Goal: Information Seeking & Learning: Learn about a topic

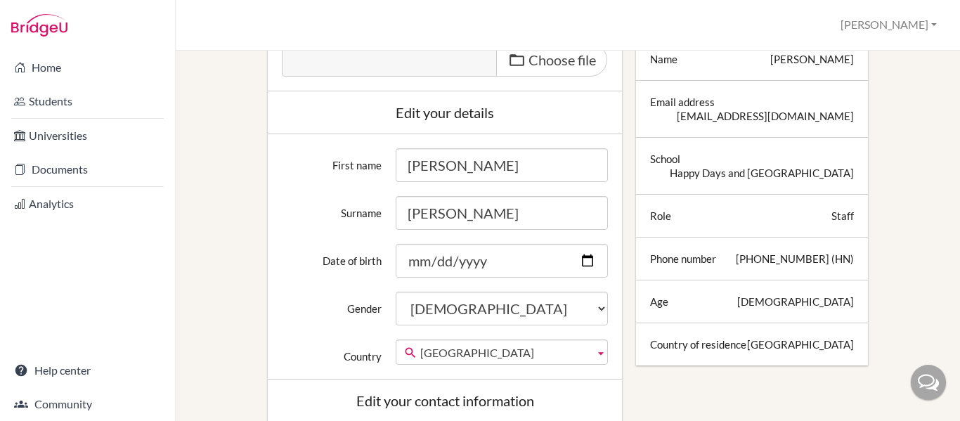
scroll to position [122, 0]
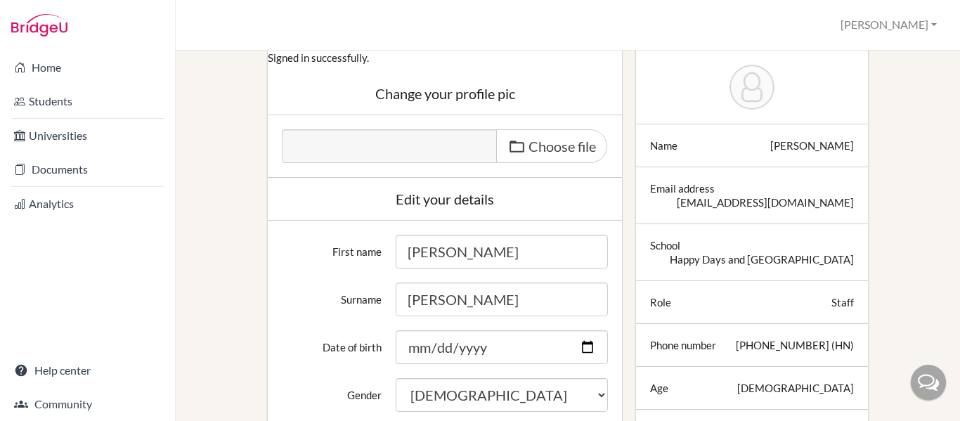
click at [834, 302] on div "Staff" at bounding box center [843, 302] width 22 height 14
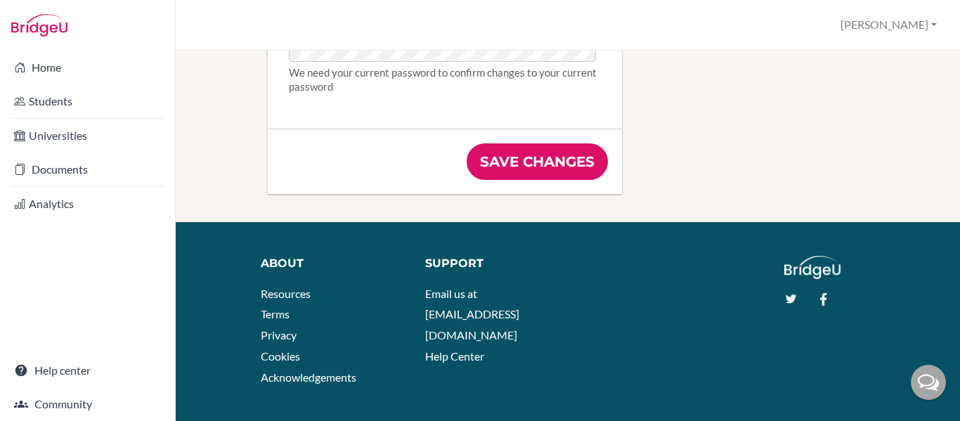
scroll to position [1030, 0]
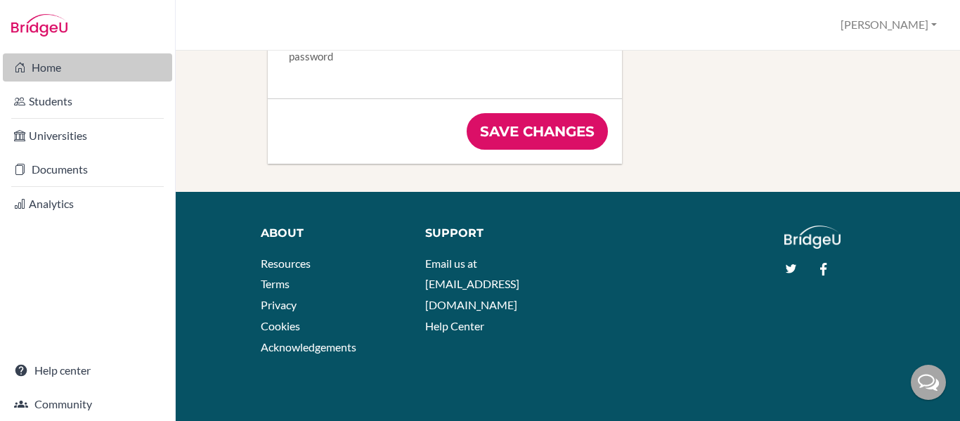
click at [48, 70] on link "Home" at bounding box center [87, 67] width 169 height 28
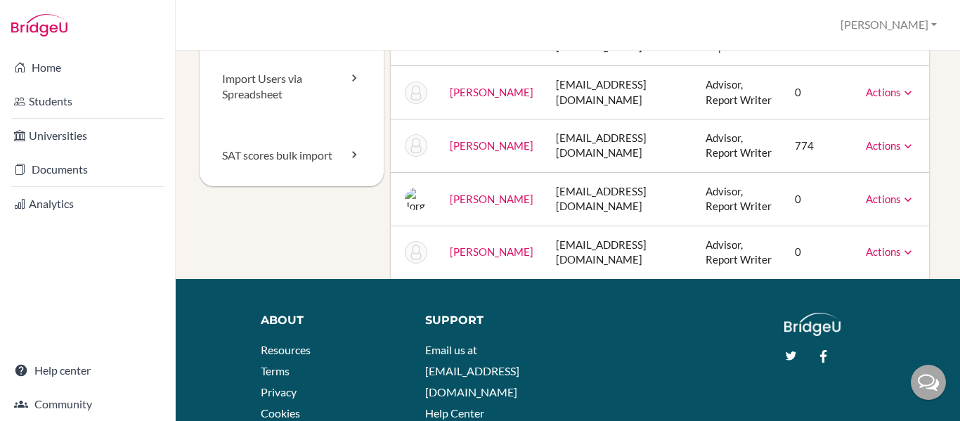
scroll to position [204, 0]
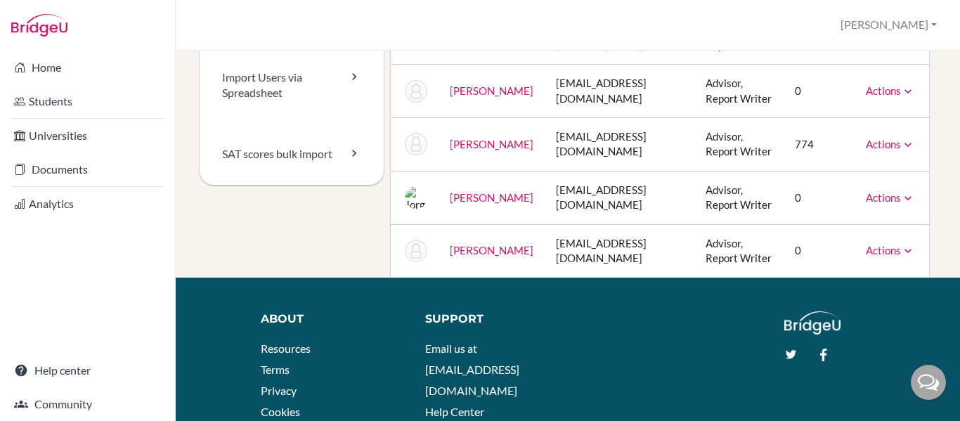
click at [911, 152] on icon at bounding box center [908, 145] width 14 height 14
click at [936, 140] on div "Staff School Details School Profile Import Users via Spreadsheet SAT scores bul…" at bounding box center [568, 236] width 784 height 370
click at [743, 172] on td "Advisor, Report Writer" at bounding box center [738, 144] width 89 height 53
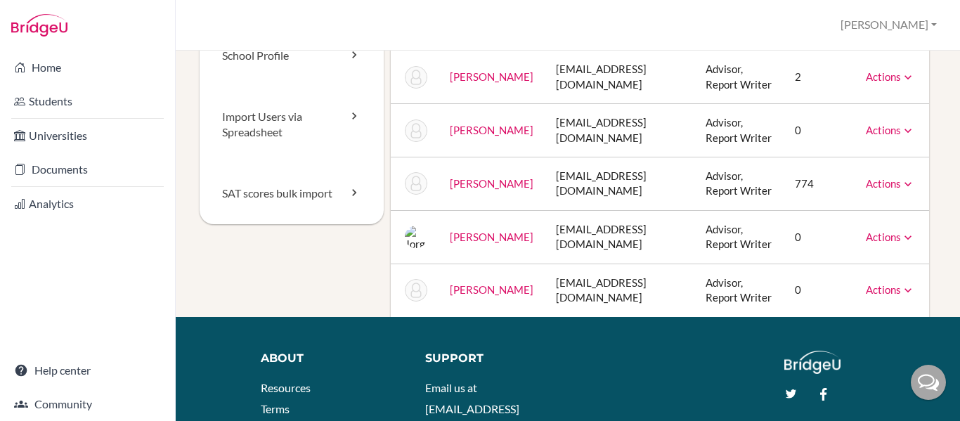
scroll to position [0, 0]
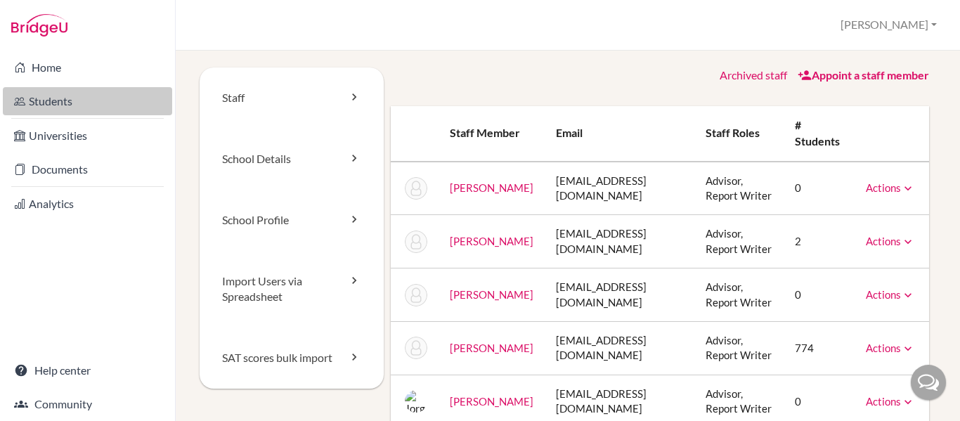
click at [80, 101] on link "Students" at bounding box center [87, 101] width 169 height 28
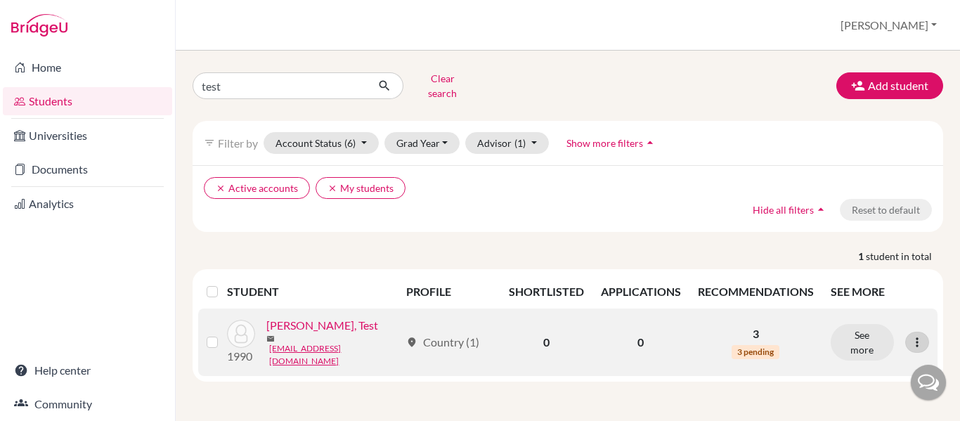
click at [917, 335] on icon at bounding box center [917, 342] width 14 height 14
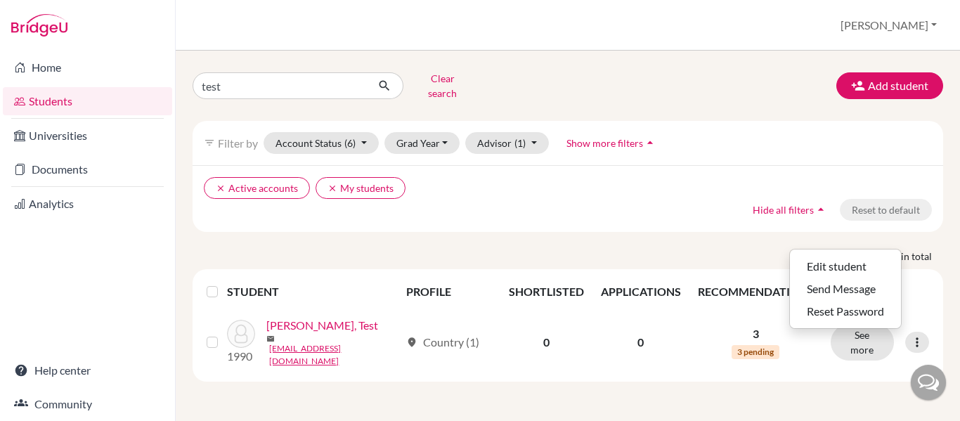
click at [782, 377] on div "test Clear search Add student filter_list Filter by Account Status (6) Active a…" at bounding box center [568, 236] width 784 height 370
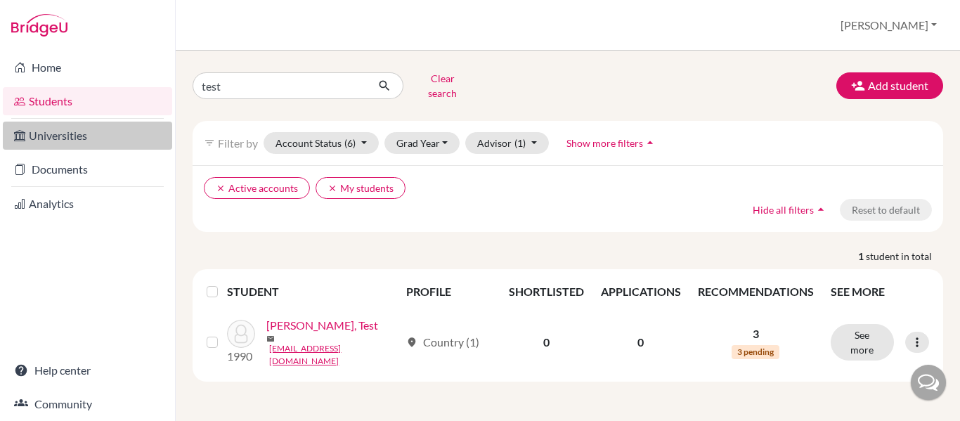
click at [62, 138] on link "Universities" at bounding box center [87, 136] width 169 height 28
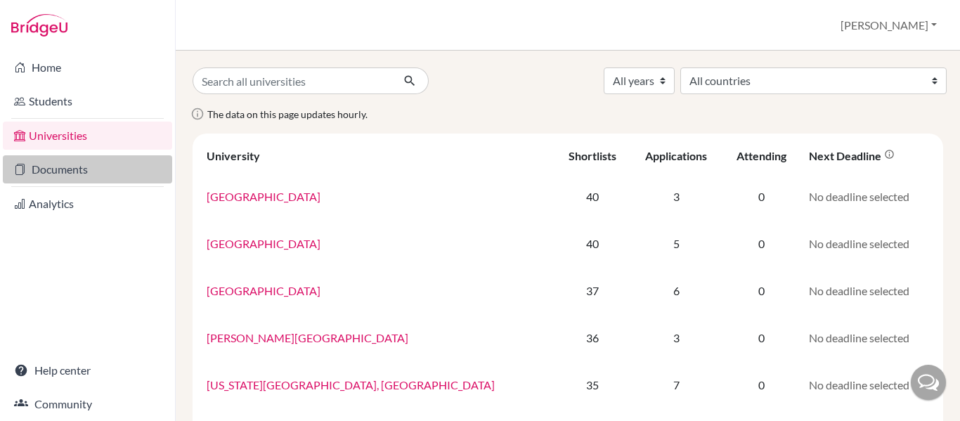
click at [121, 159] on link "Documents" at bounding box center [87, 169] width 169 height 28
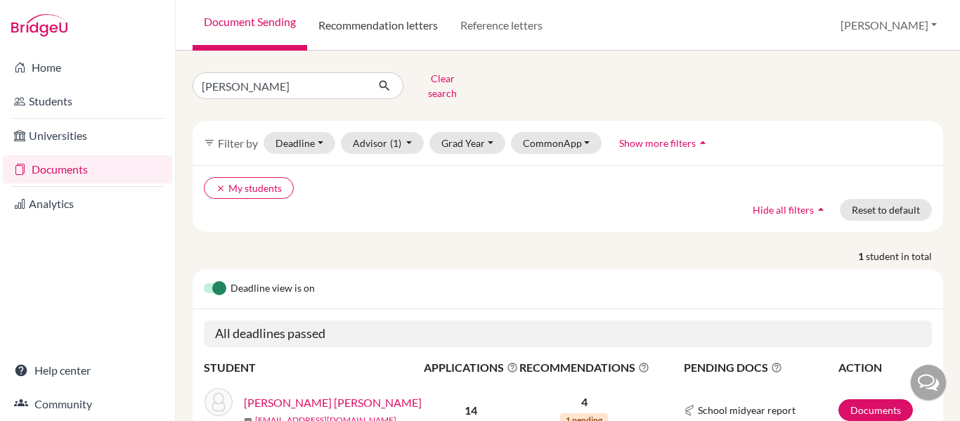
click at [418, 20] on link "Recommendation letters" at bounding box center [378, 25] width 142 height 51
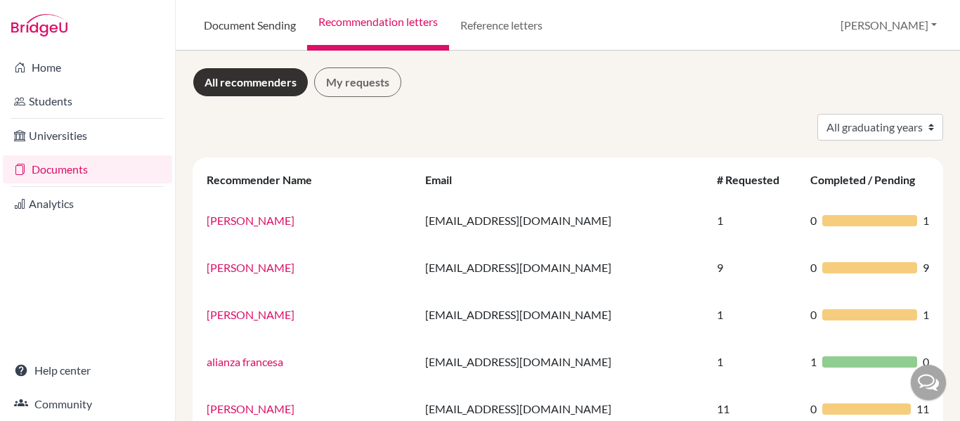
click at [239, 19] on link "Document Sending" at bounding box center [250, 25] width 115 height 51
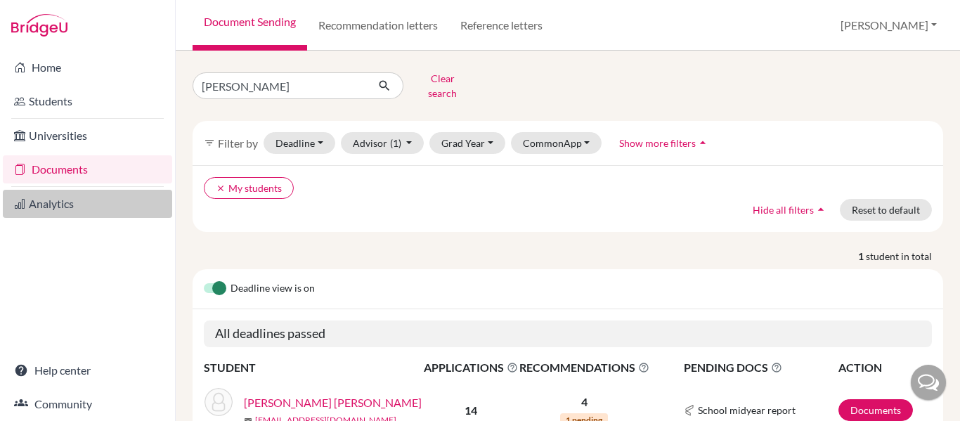
click at [87, 212] on link "Analytics" at bounding box center [87, 204] width 169 height 28
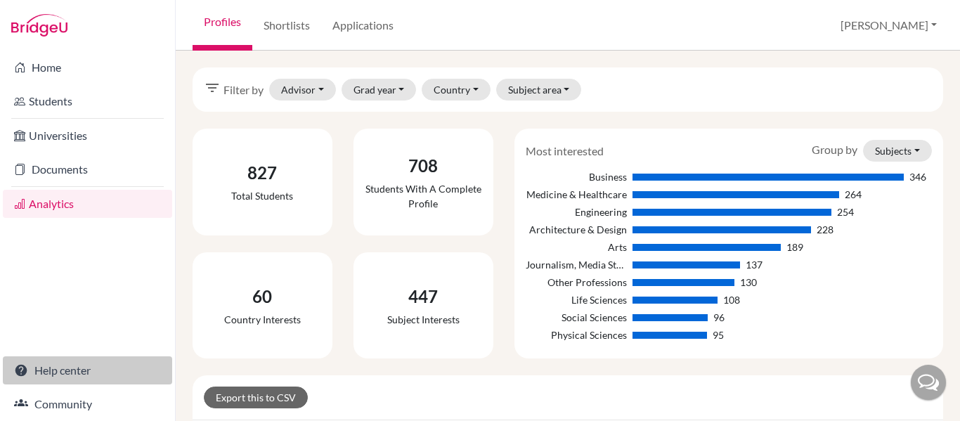
click at [89, 372] on link "Help center" at bounding box center [87, 370] width 169 height 28
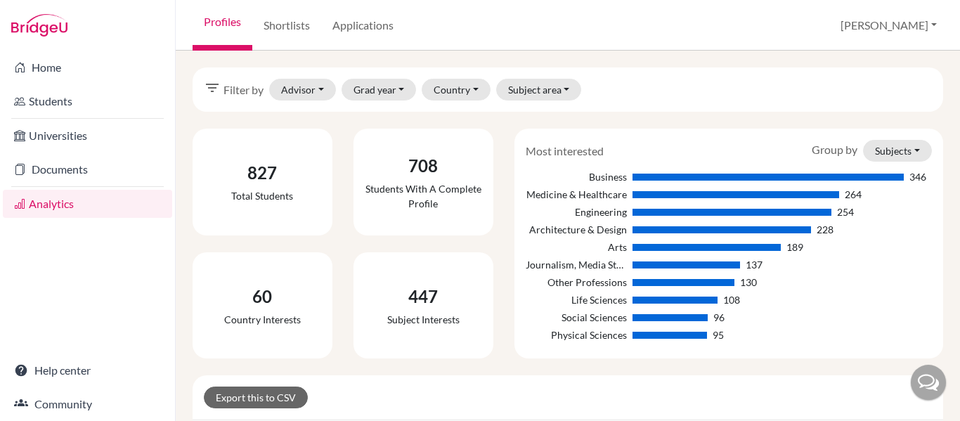
click at [213, 89] on icon "filter_list" at bounding box center [212, 87] width 17 height 17
click at [362, 30] on link "Applications" at bounding box center [363, 25] width 84 height 51
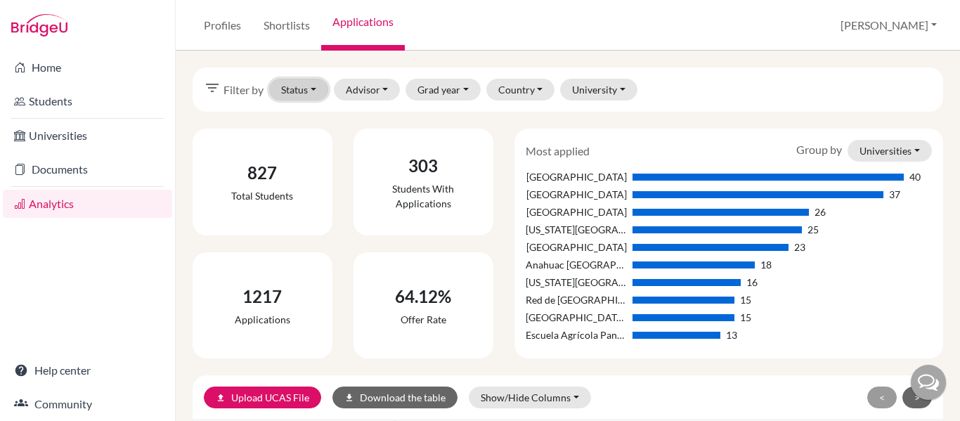
click at [313, 90] on button "Status" at bounding box center [298, 90] width 59 height 22
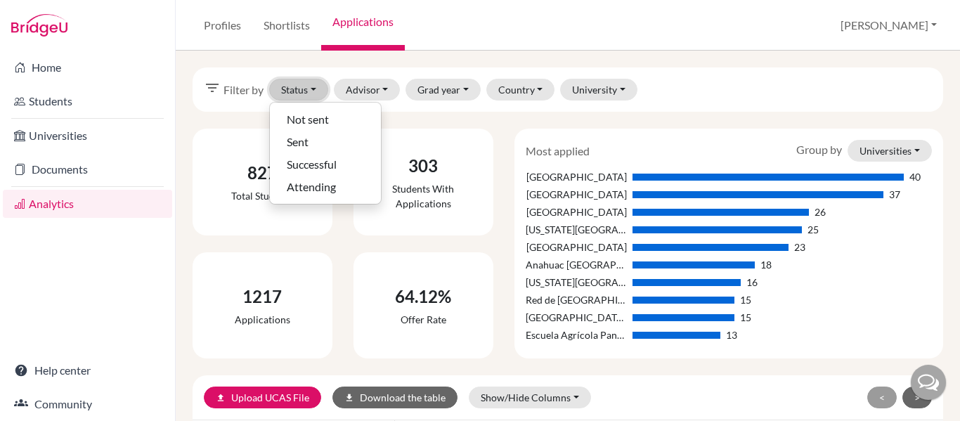
click at [313, 90] on button "Status" at bounding box center [298, 90] width 59 height 22
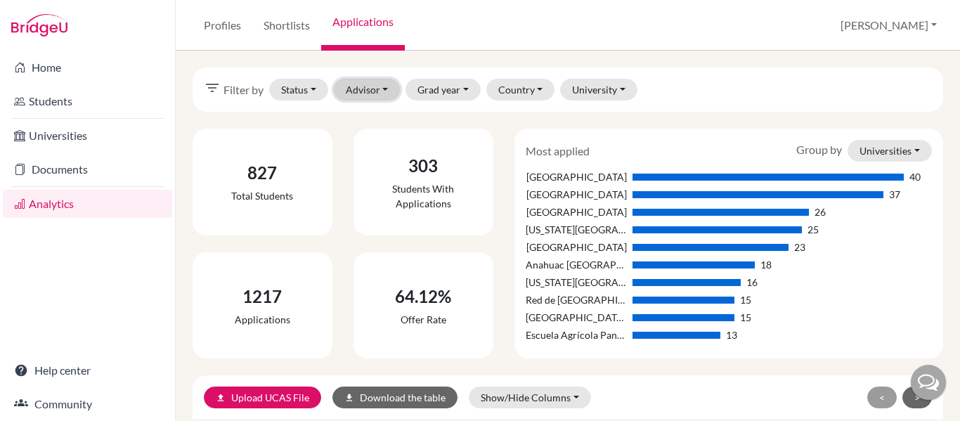
click at [390, 90] on button "Advisor" at bounding box center [367, 90] width 67 height 22
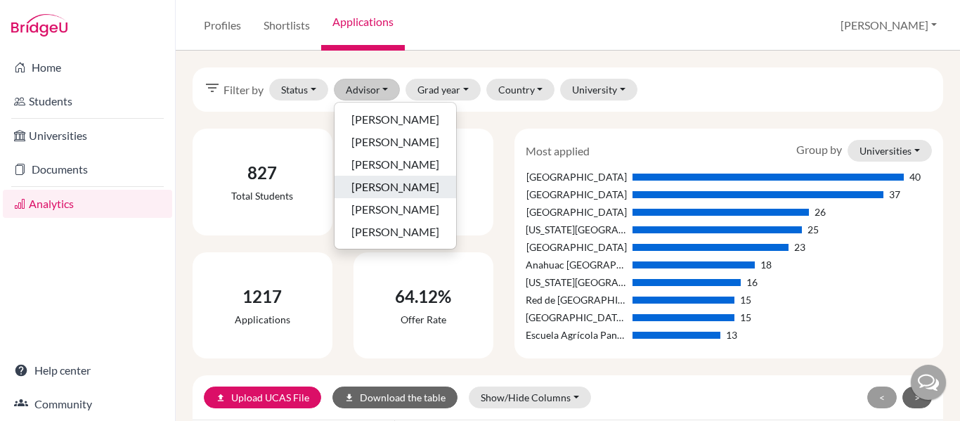
click at [403, 179] on span "Fernandez, Rene" at bounding box center [395, 187] width 88 height 17
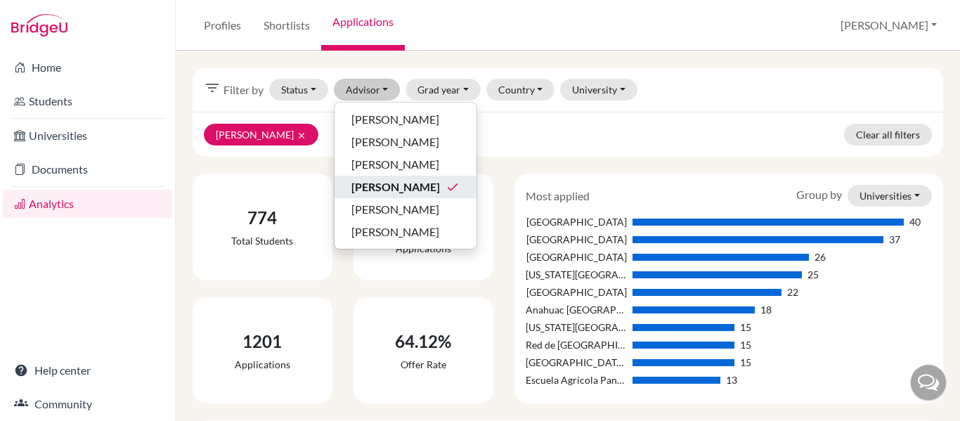
click at [499, 30] on div "Profiles Shortlists Applications Rene Profile School Settings Log out" at bounding box center [568, 25] width 784 height 51
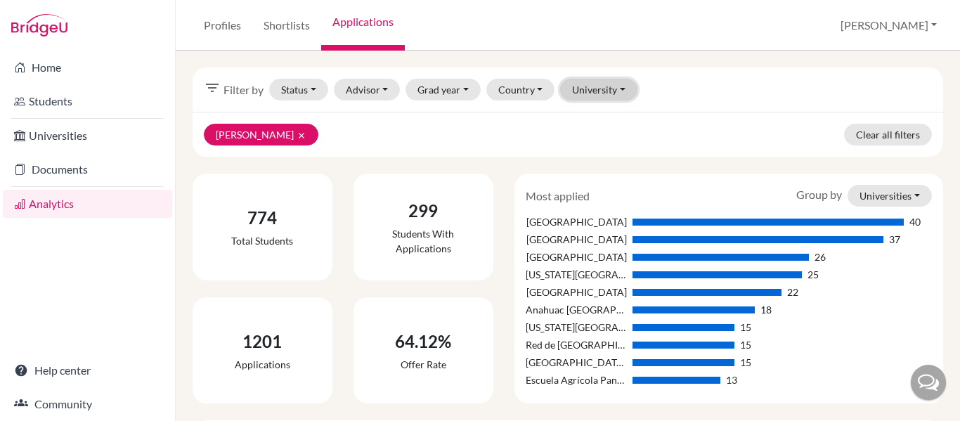
click at [625, 82] on button "University" at bounding box center [598, 90] width 77 height 22
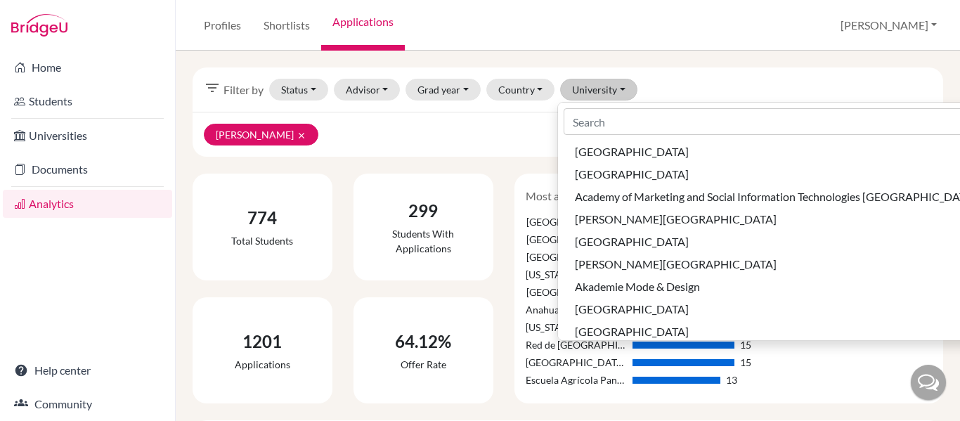
click at [666, 22] on div "Profiles Shortlists Applications Rene Profile School Settings Log out" at bounding box center [568, 25] width 784 height 51
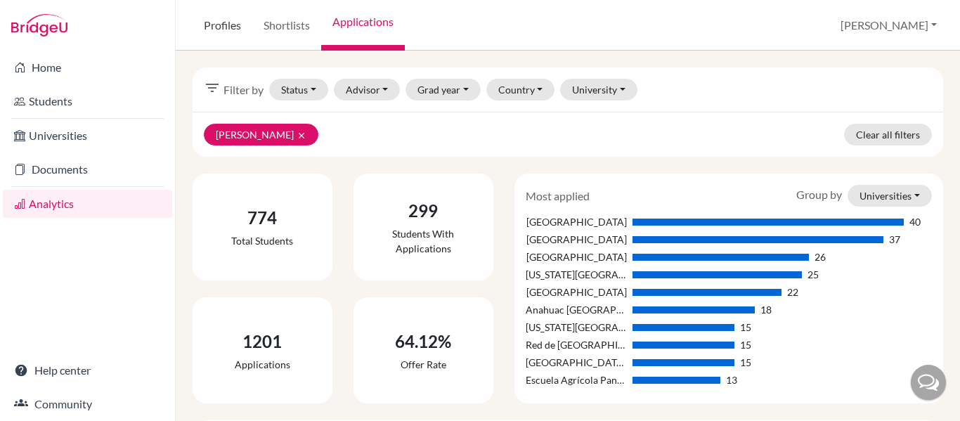
click at [228, 30] on link "Profiles" at bounding box center [223, 25] width 60 height 51
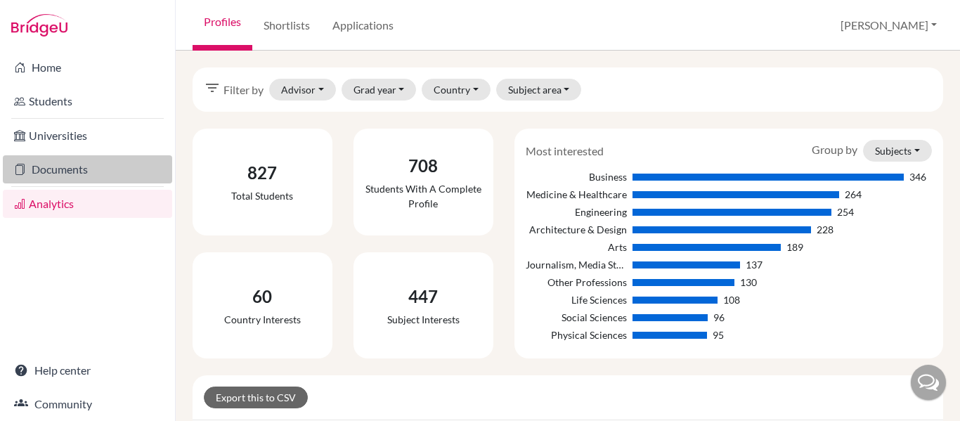
click at [70, 174] on link "Documents" at bounding box center [87, 169] width 169 height 28
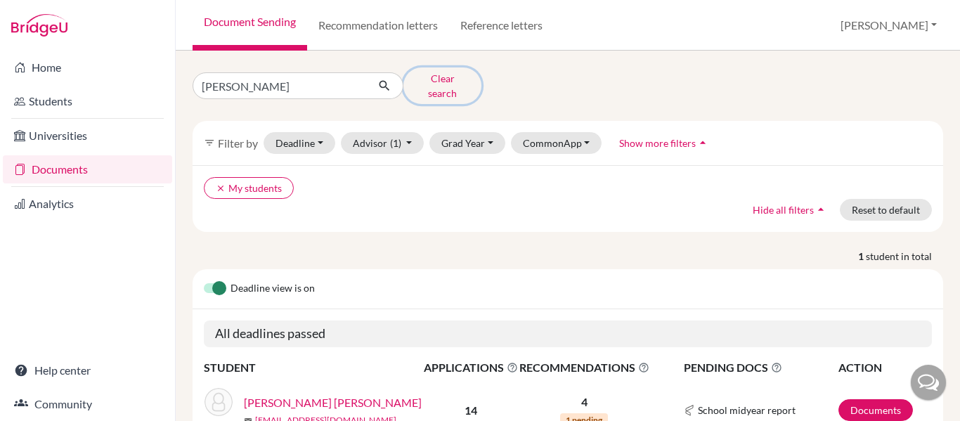
click at [460, 80] on button "Clear search" at bounding box center [442, 85] width 78 height 37
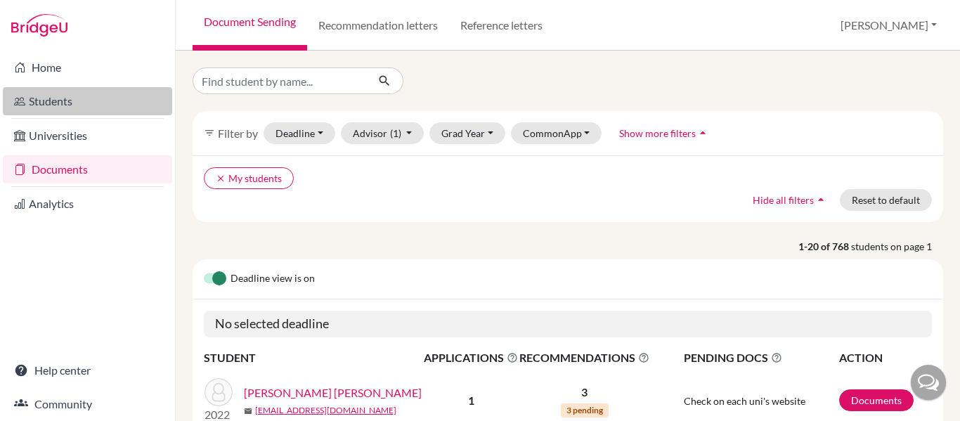
click at [68, 98] on link "Students" at bounding box center [87, 101] width 169 height 28
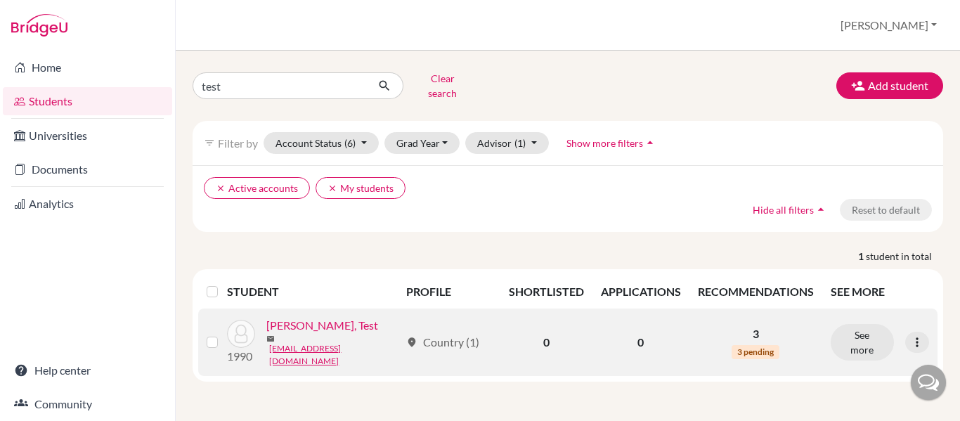
click at [309, 323] on link "[PERSON_NAME], Test" at bounding box center [322, 325] width 112 height 17
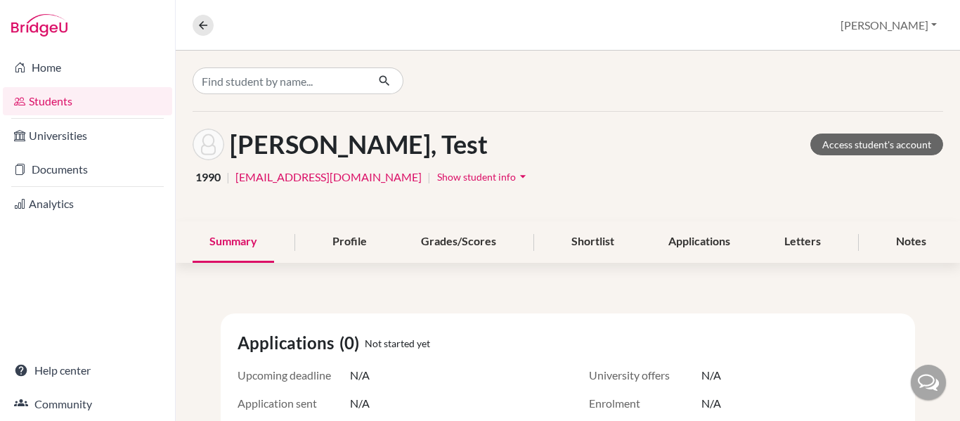
click at [516, 176] on icon "arrow_drop_down" at bounding box center [523, 176] width 14 height 14
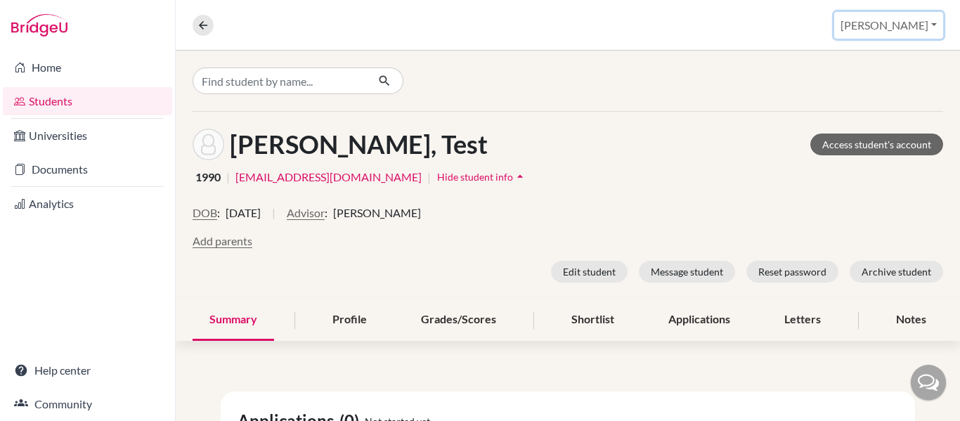
click at [933, 23] on button "[PERSON_NAME]" at bounding box center [888, 25] width 109 height 27
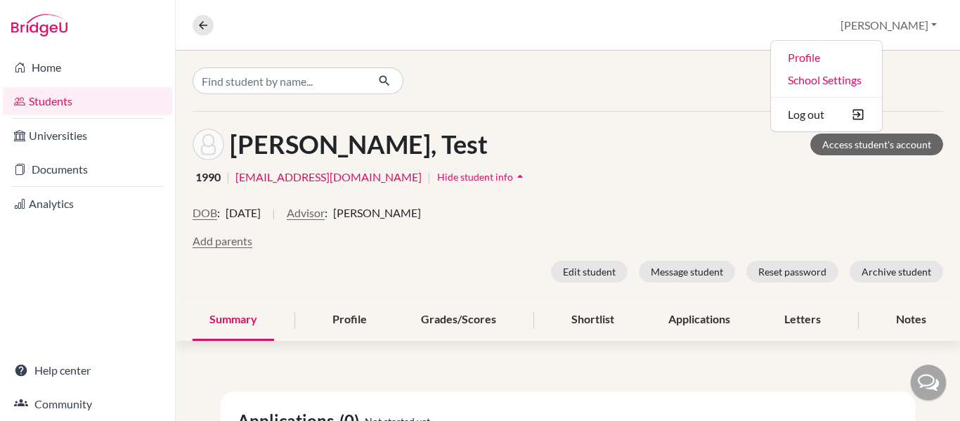
click at [677, 94] on div at bounding box center [568, 81] width 784 height 60
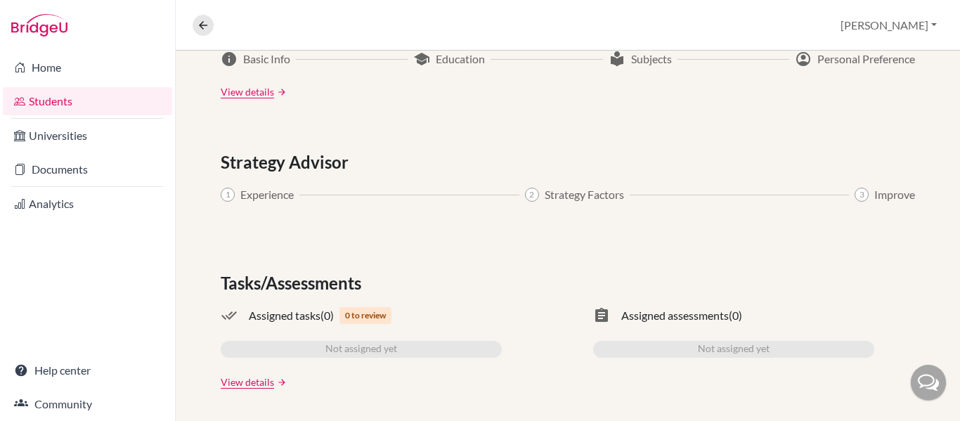
scroll to position [893, 0]
click at [266, 378] on link "View details" at bounding box center [247, 380] width 53 height 15
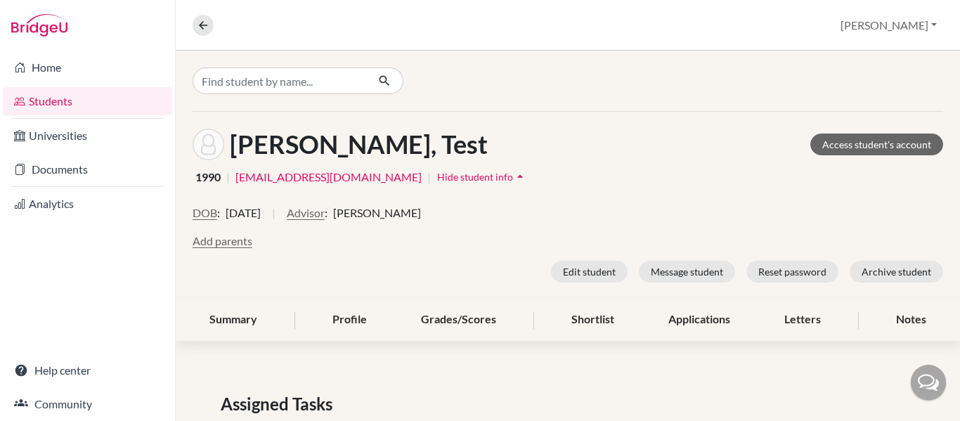
click at [513, 178] on icon "arrow_drop_up" at bounding box center [520, 176] width 14 height 14
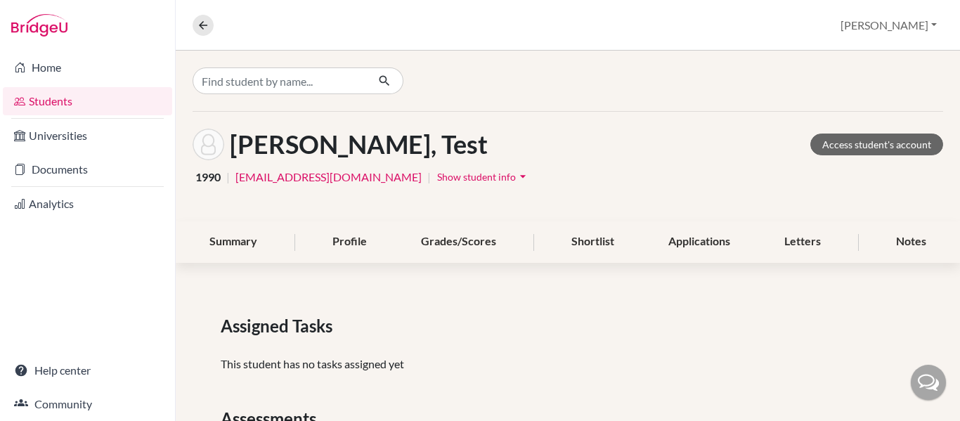
click at [516, 178] on icon "arrow_drop_down" at bounding box center [523, 176] width 14 height 14
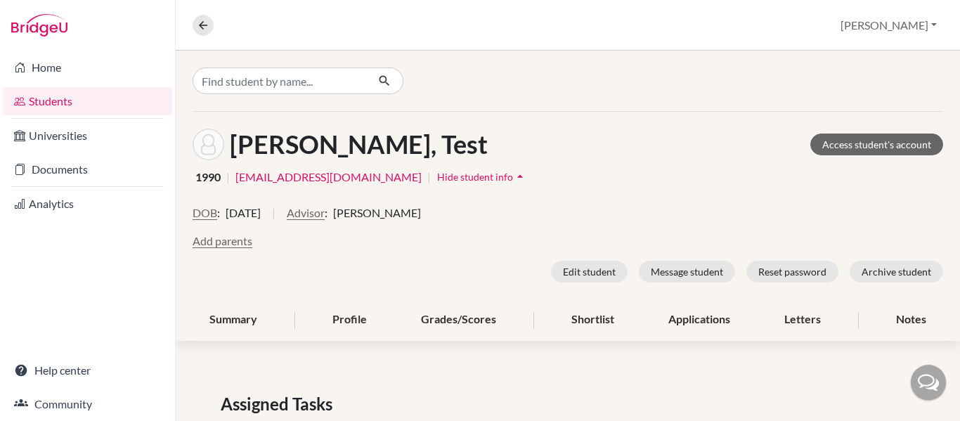
click at [513, 179] on icon "arrow_drop_up" at bounding box center [520, 176] width 14 height 14
